Goal: Transaction & Acquisition: Purchase product/service

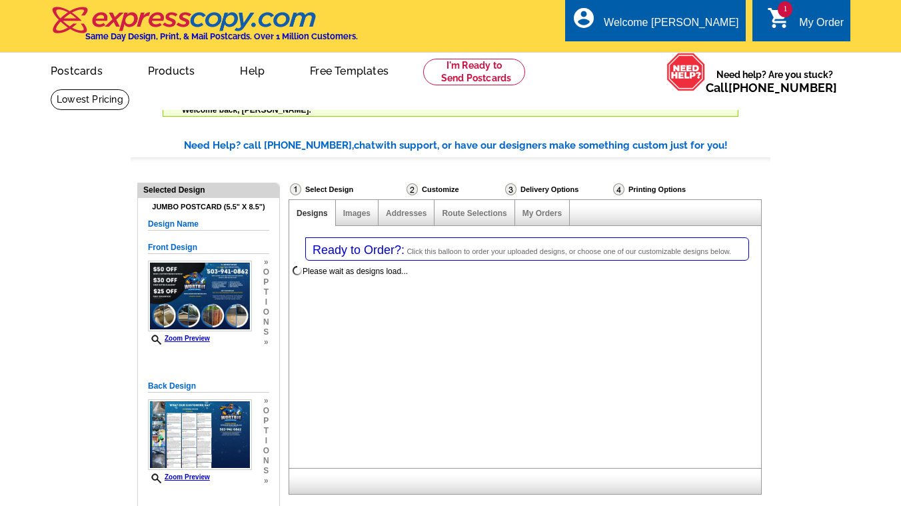
select select "1"
select select "2"
select select "785"
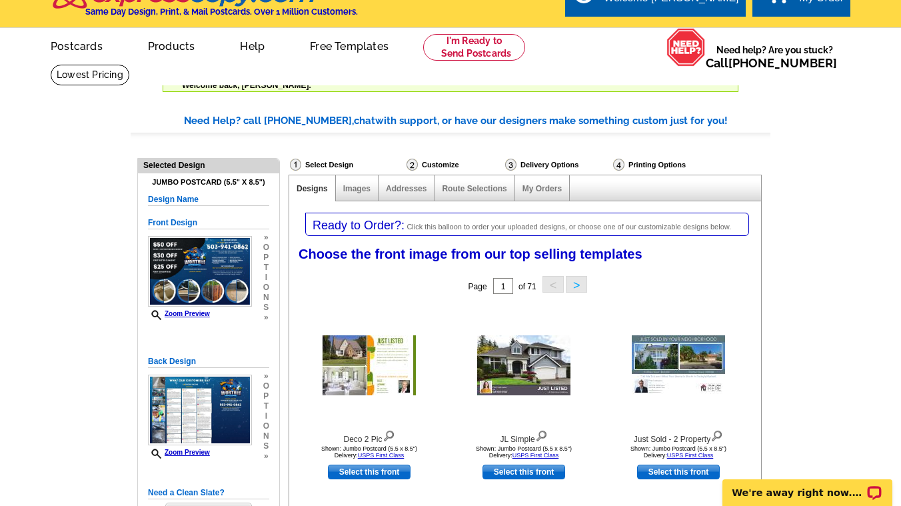
click at [229, 127] on div "Need Help? call [PHONE_NUMBER], chat with support, or have our designers make s…" at bounding box center [477, 120] width 587 height 15
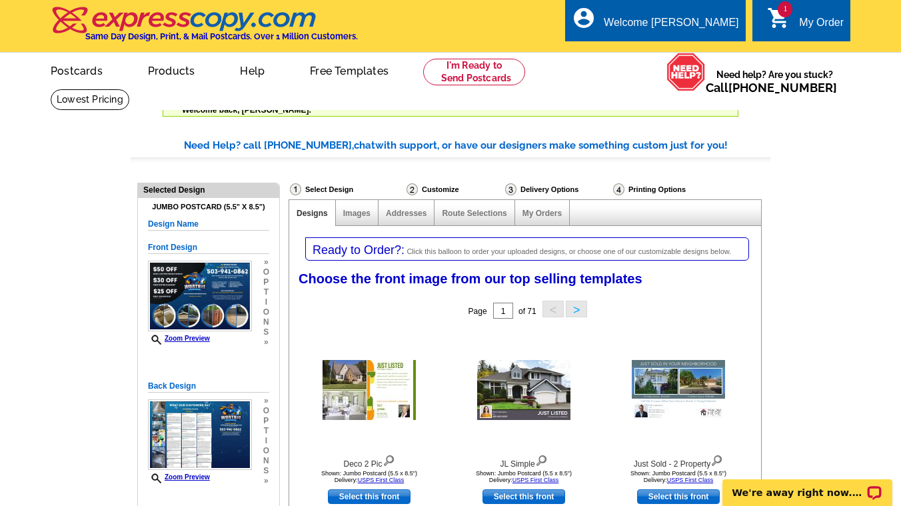
click at [821, 14] on div "1 shopping_cart My Order" at bounding box center [802, 20] width 98 height 42
click at [328, 192] on div "Select Design" at bounding box center [347, 191] width 117 height 17
click at [81, 71] on link "Postcards" at bounding box center [75, 69] width 93 height 31
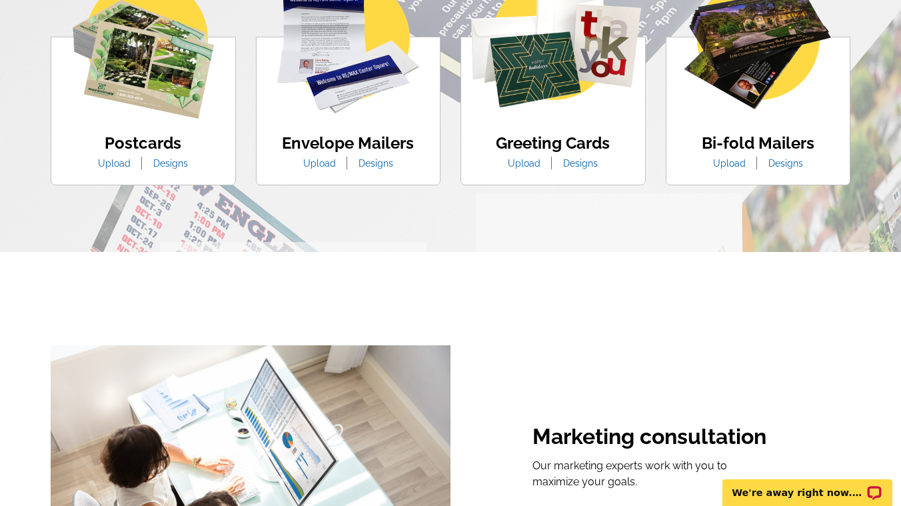
scroll to position [899, 0]
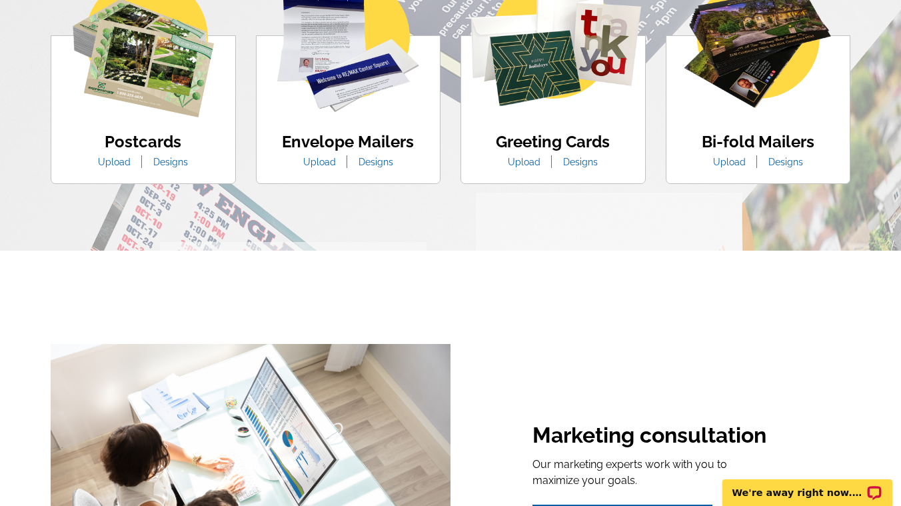
click at [149, 89] on img at bounding box center [143, 46] width 141 height 141
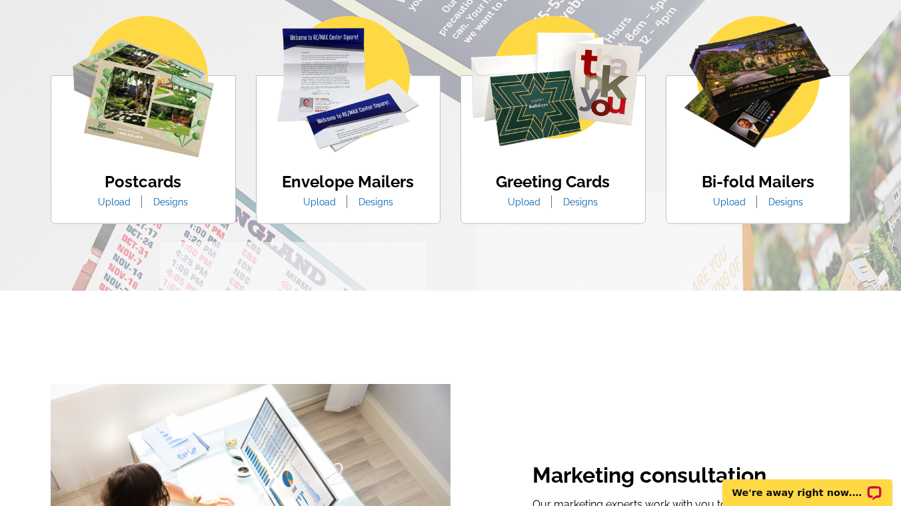
scroll to position [859, 0]
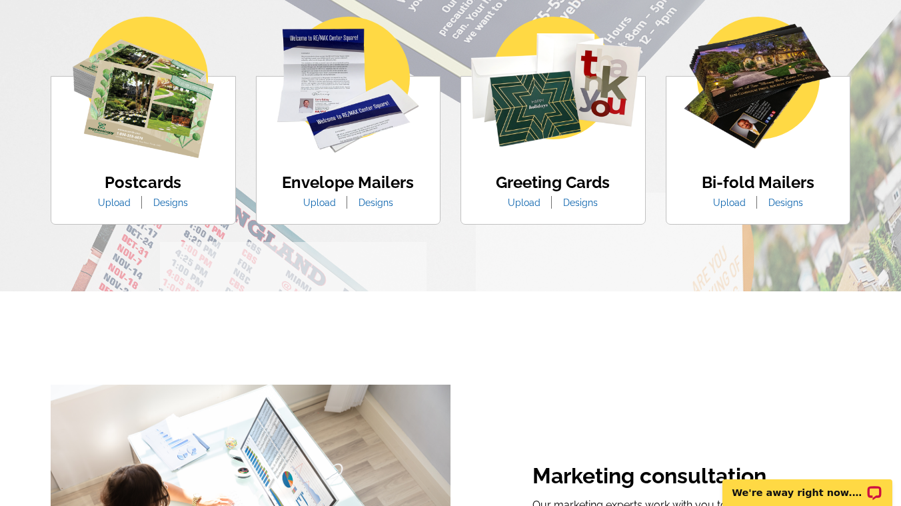
click at [121, 205] on link "Upload" at bounding box center [114, 202] width 53 height 11
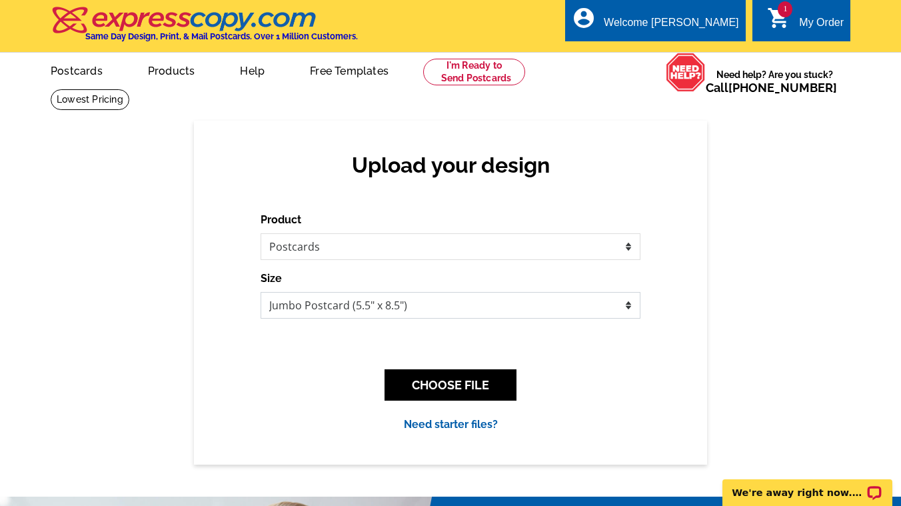
click at [459, 296] on select "Jumbo Postcard (5.5" x 8.5") Regular Postcard (4.25" x 5.6") Panoramic Postcard…" at bounding box center [451, 305] width 380 height 27
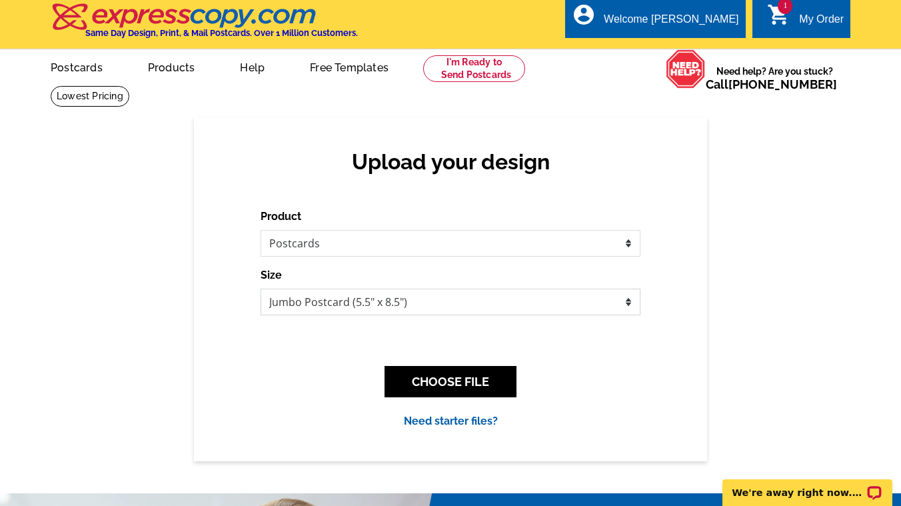
select select "1"
click at [261, 289] on select "Jumbo Postcard (5.5" x 8.5") Regular Postcard (4.25" x 5.6") Panoramic Postcard…" at bounding box center [451, 302] width 380 height 27
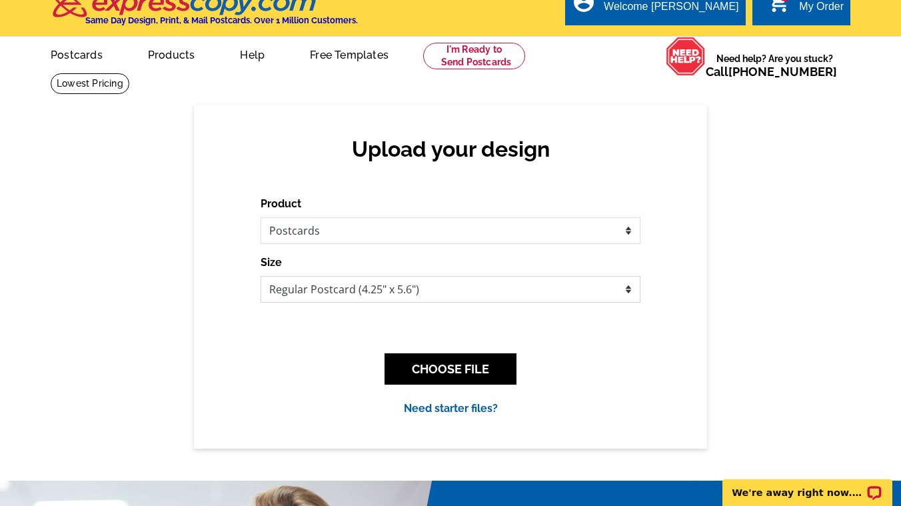
scroll to position [0, 0]
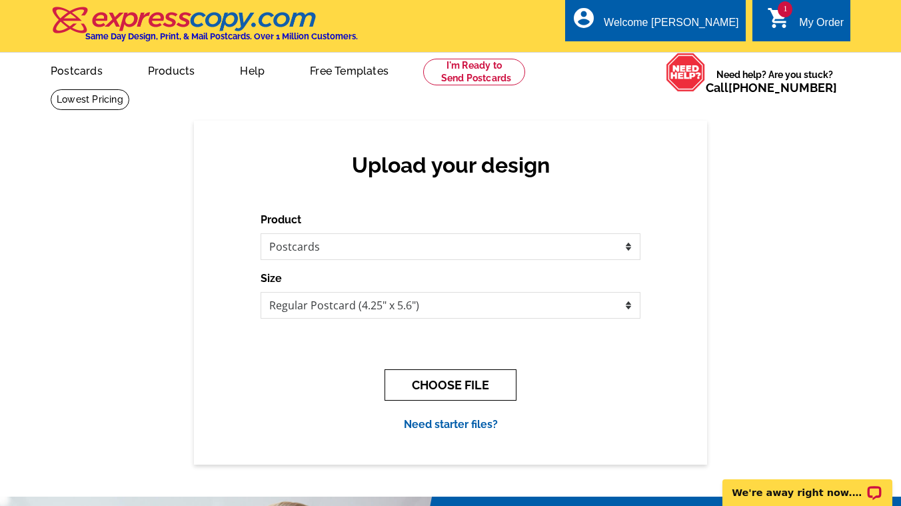
click at [475, 388] on button "CHOOSE FILE" at bounding box center [451, 384] width 132 height 31
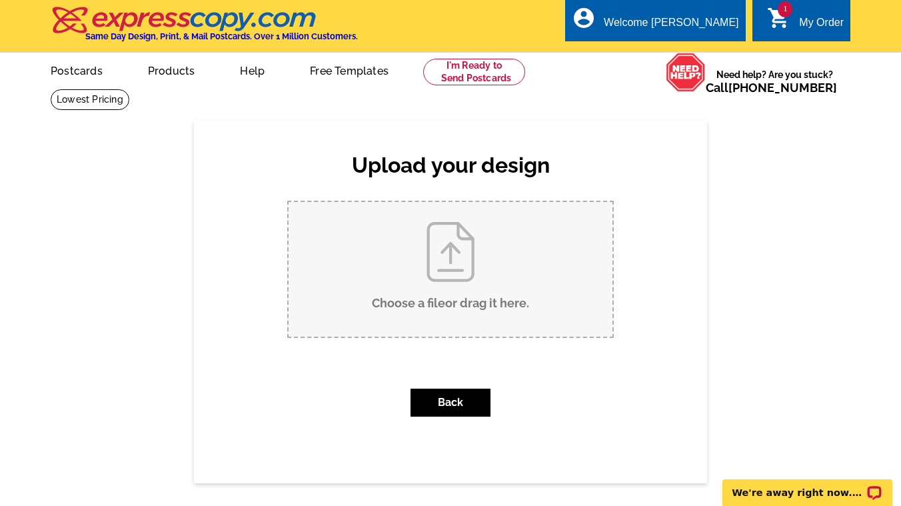
click at [455, 277] on input "Choose a file or drag it here ." at bounding box center [451, 269] width 324 height 135
type input "C:\fakepath\Jumbo Flyer ( 9 x 6 in).pdf"
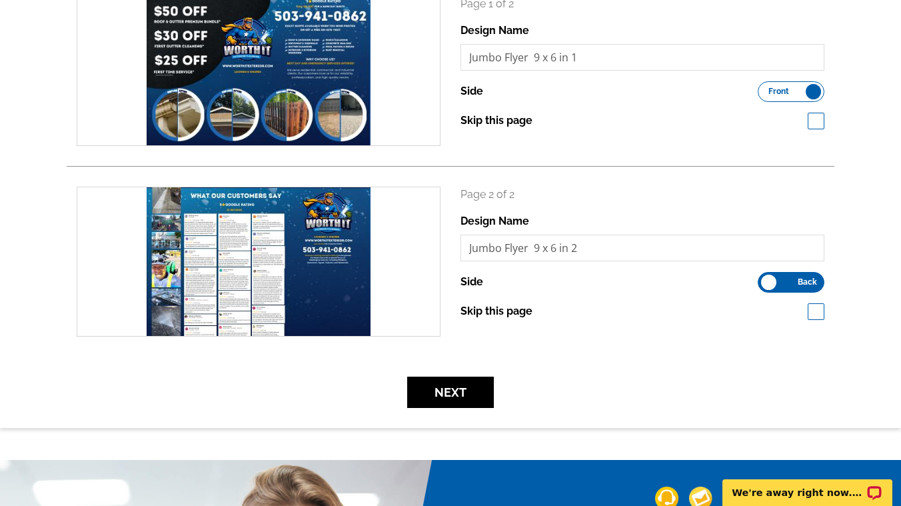
scroll to position [225, 0]
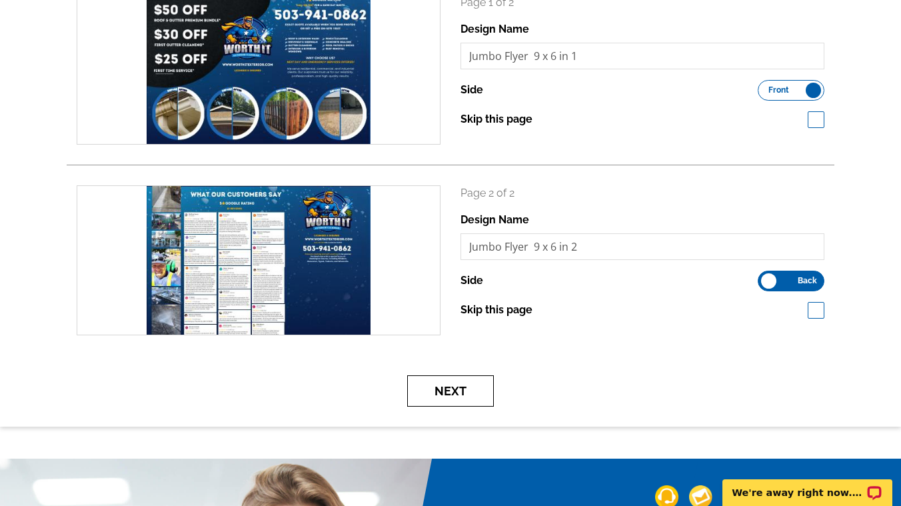
click at [472, 391] on button "Next" at bounding box center [450, 390] width 87 height 31
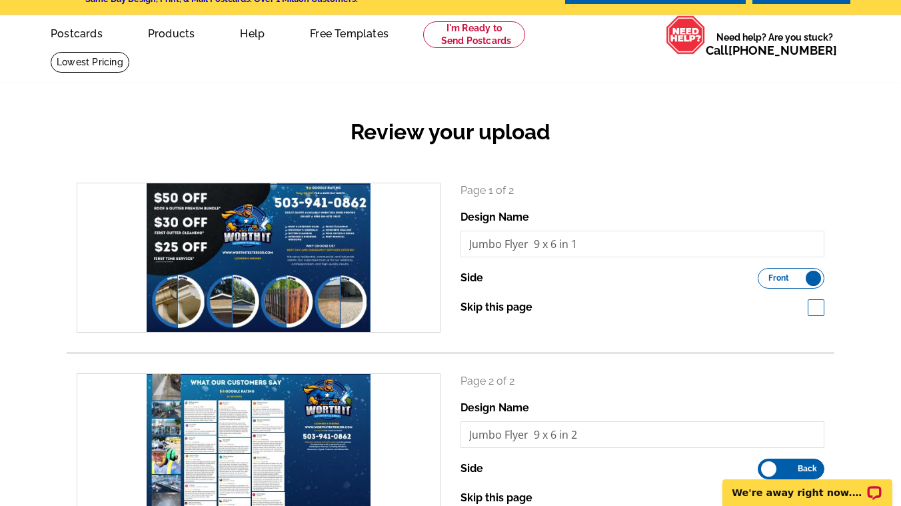
scroll to position [33, 0]
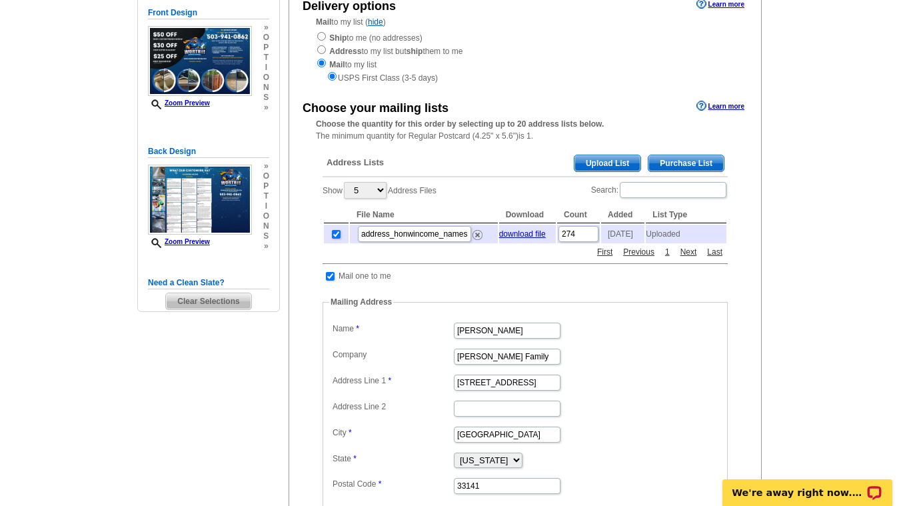
scroll to position [165, 0]
click at [382, 192] on select "5 10 25 50 100" at bounding box center [365, 189] width 43 height 17
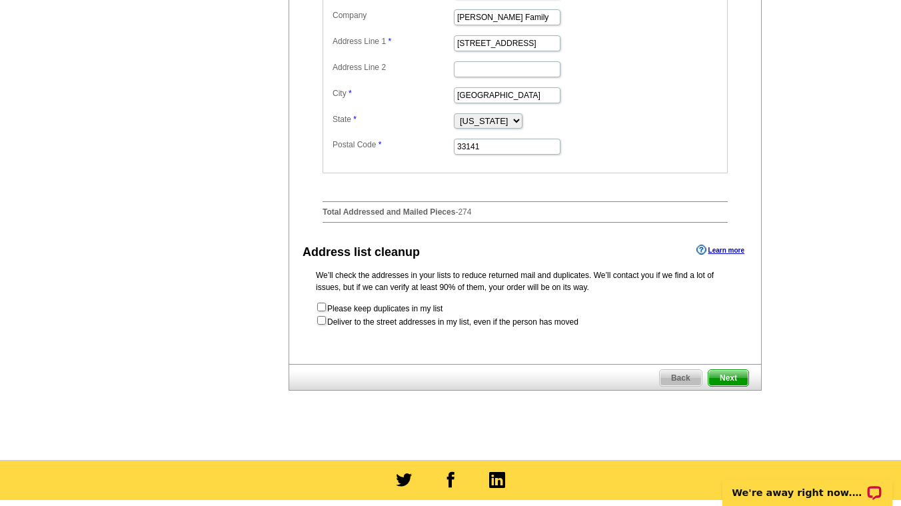
scroll to position [507, 0]
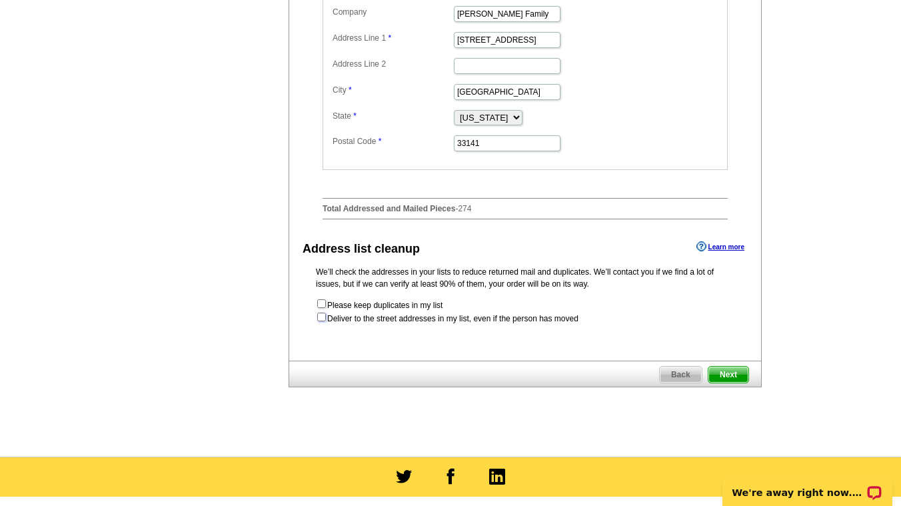
click at [323, 321] on input "checkbox" at bounding box center [321, 317] width 9 height 9
checkbox input "true"
radio input "true"
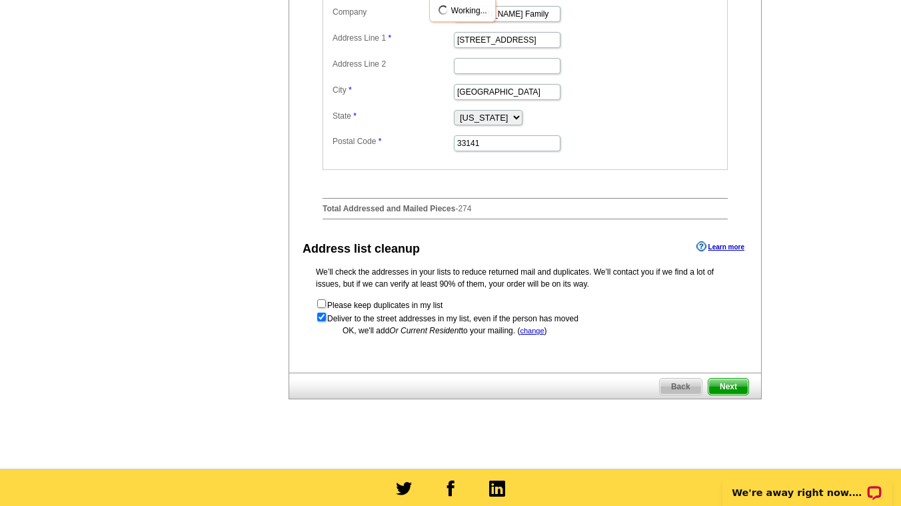
scroll to position [0, 0]
click at [323, 321] on input "checkbox" at bounding box center [321, 317] width 9 height 9
checkbox input "false"
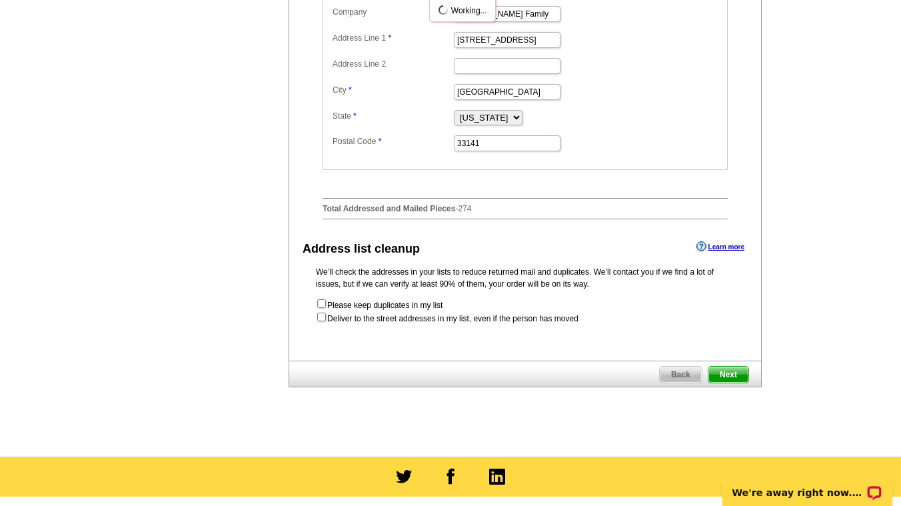
click at [738, 380] on span "Next" at bounding box center [729, 375] width 40 height 16
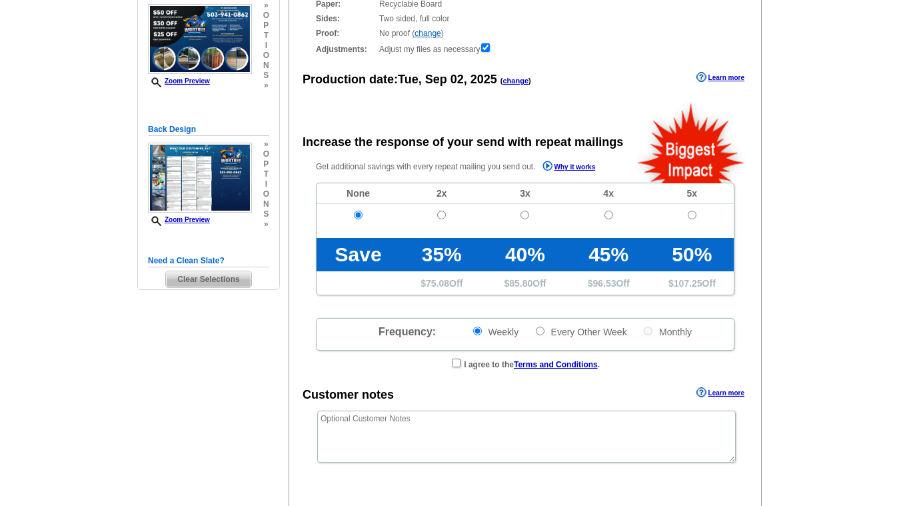
radio input "false"
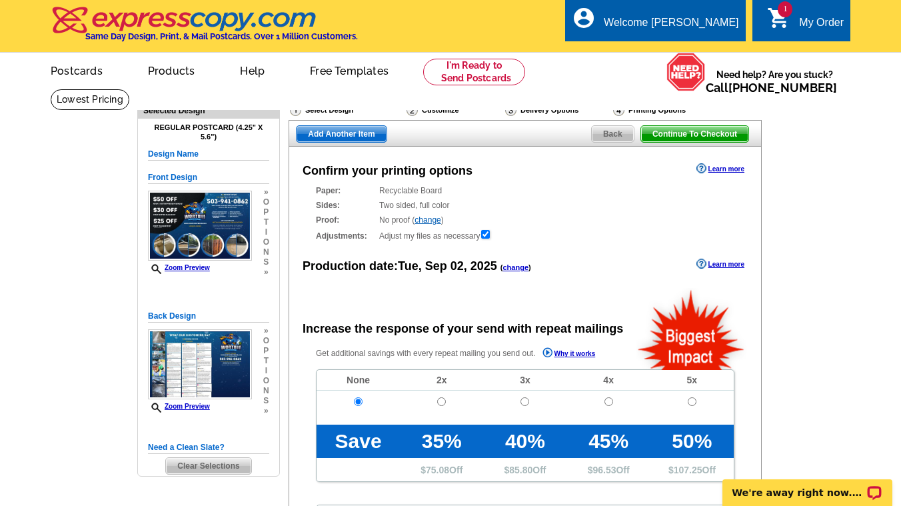
click at [814, 7] on div "1 shopping_cart My Order" at bounding box center [802, 20] width 98 height 42
click at [809, 30] on div "My Order" at bounding box center [821, 26] width 45 height 19
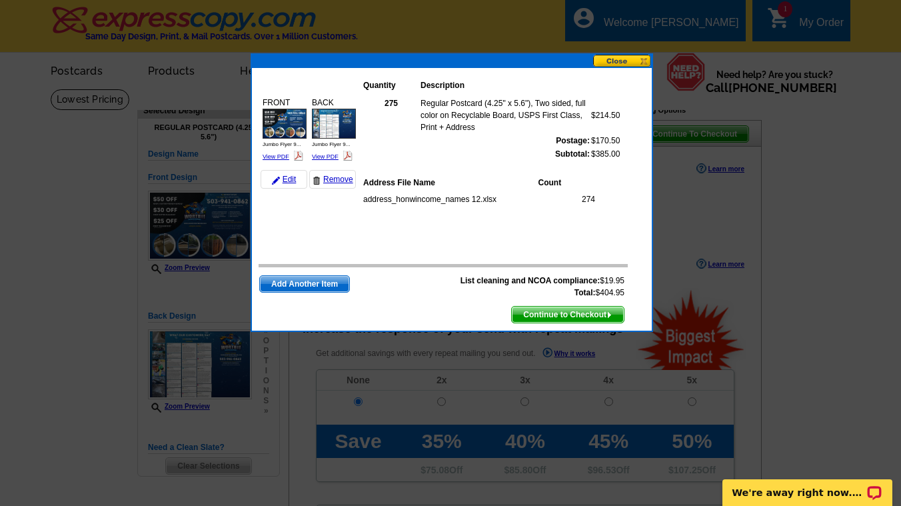
click at [619, 64] on button at bounding box center [622, 61] width 59 height 13
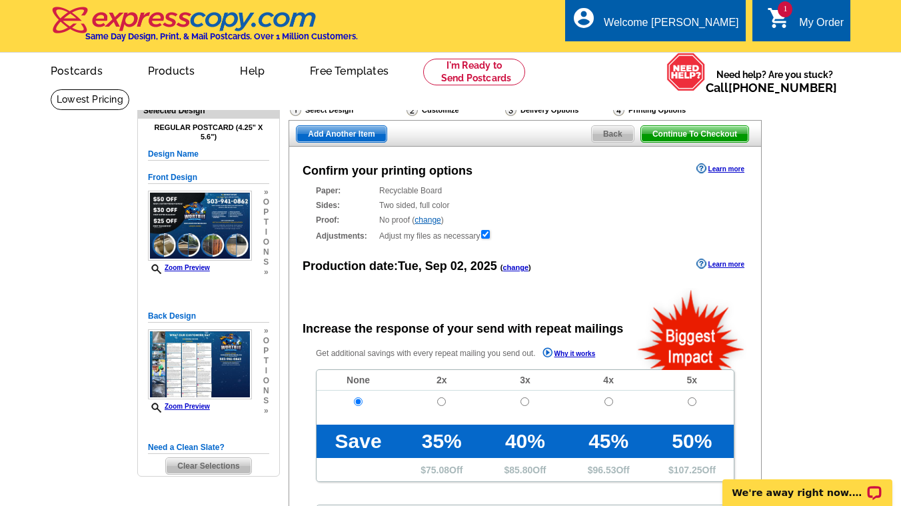
click at [797, 8] on div "1 shopping_cart My Order" at bounding box center [802, 20] width 98 height 42
click at [799, 19] on div "My Order" at bounding box center [821, 26] width 45 height 19
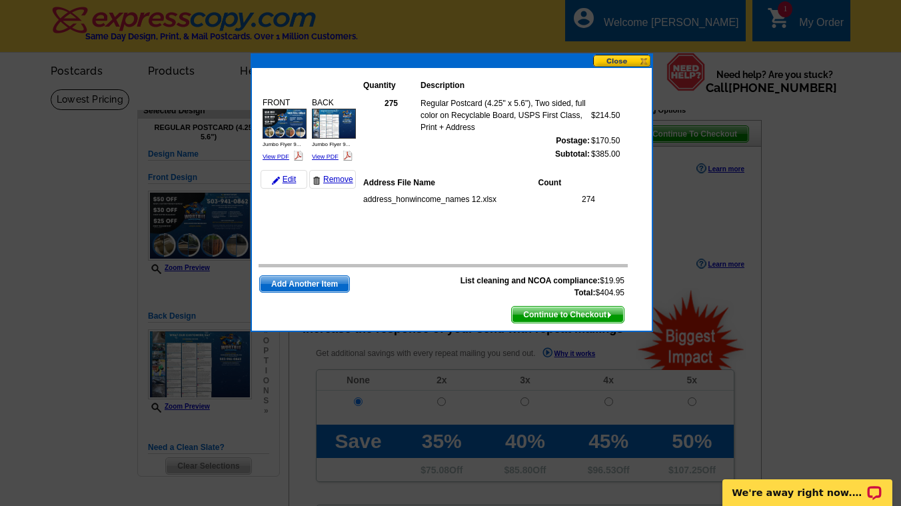
click at [587, 313] on span "Continue to Checkout" at bounding box center [568, 315] width 112 height 16
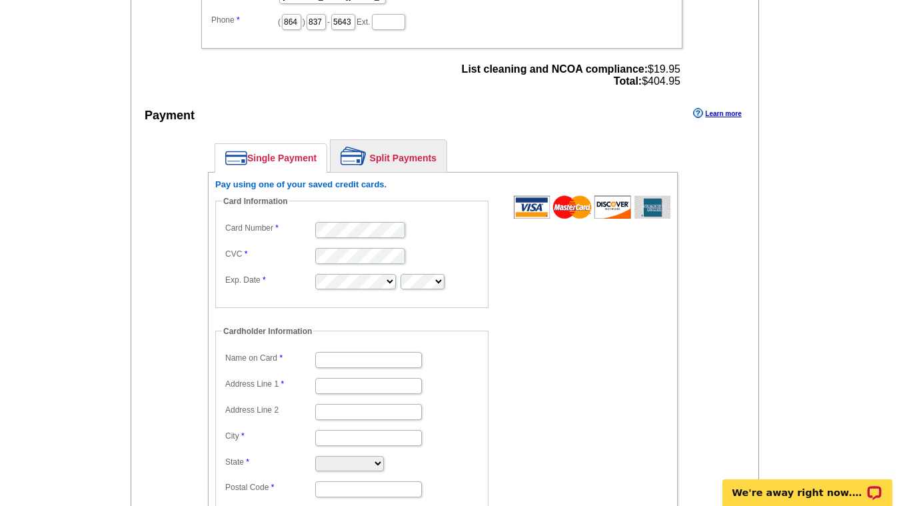
scroll to position [526, 0]
